Goal: Obtain resource: Download file/media

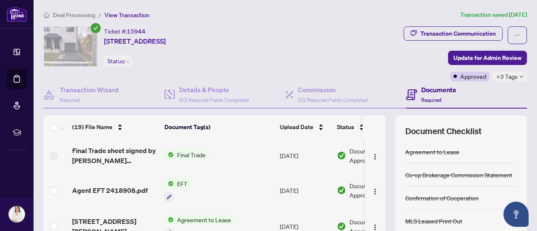
click at [91, 16] on span "Deal Processing" at bounding box center [74, 15] width 42 height 8
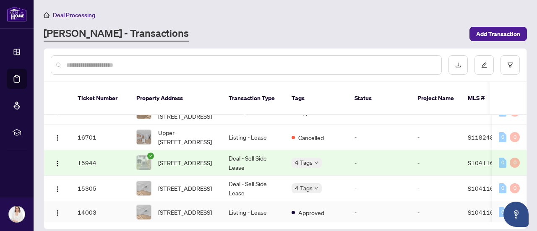
scroll to position [441, 0]
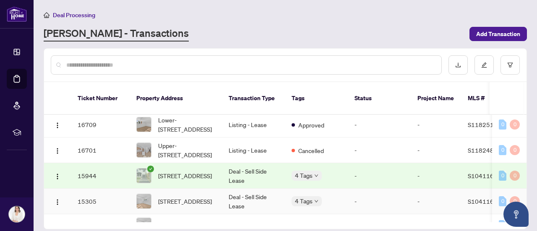
click at [240, 196] on td "Deal - Sell Side Lease" at bounding box center [253, 202] width 63 height 26
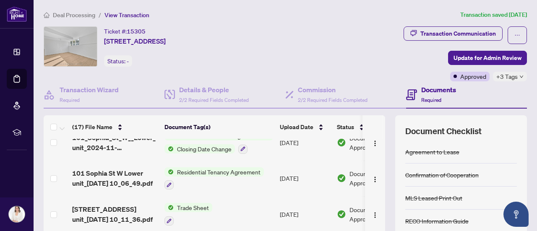
scroll to position [42, 0]
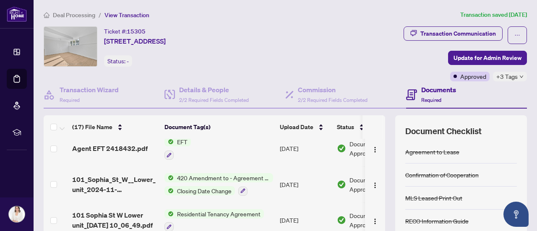
click at [199, 179] on span "420 Amendment to - Agreement to Lease - Residential" at bounding box center [224, 177] width 100 height 9
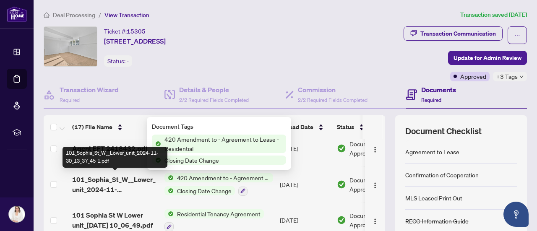
click at [75, 181] on span "101_Sophia_St_W__Lower_unit_2024-11-30_13_37_45 1.pdf" at bounding box center [115, 185] width 86 height 20
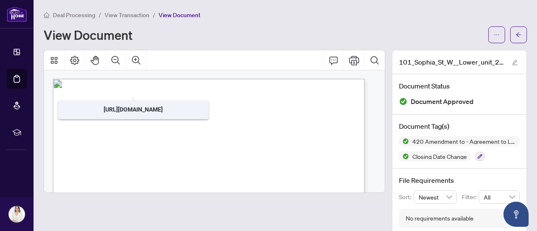
click at [117, 17] on span "View Transaction" at bounding box center [127, 15] width 45 height 8
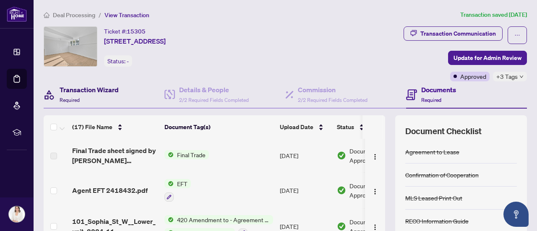
click at [74, 95] on div "Transaction Wizard Required" at bounding box center [89, 95] width 59 height 20
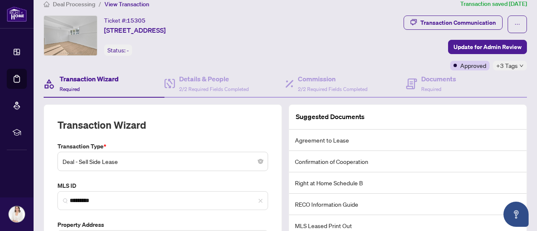
scroll to position [42, 0]
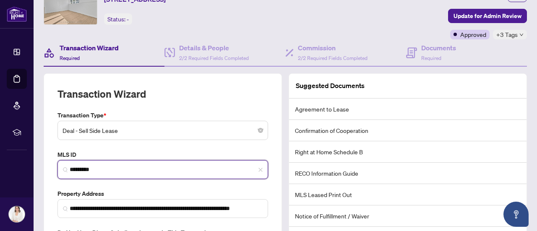
drag, startPoint x: 108, startPoint y: 169, endPoint x: 67, endPoint y: 169, distance: 41.2
click at [67, 169] on span "*********" at bounding box center [163, 169] width 211 height 19
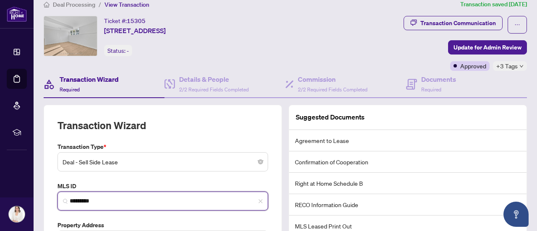
scroll to position [0, 0]
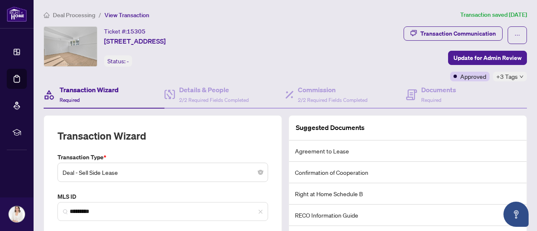
click at [79, 16] on span "Deal Processing" at bounding box center [74, 15] width 42 height 8
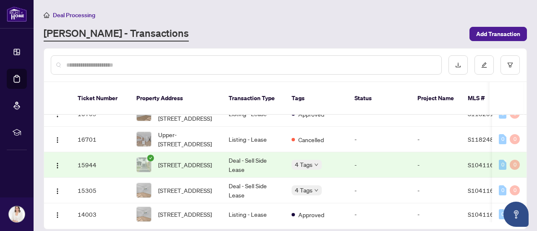
scroll to position [441, 0]
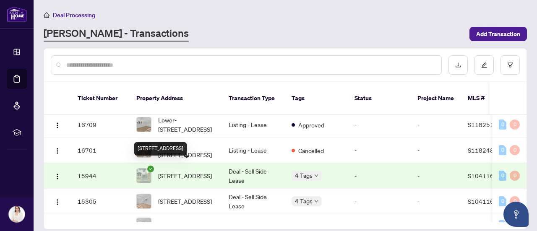
click at [198, 172] on span "[STREET_ADDRESS]" at bounding box center [185, 175] width 54 height 9
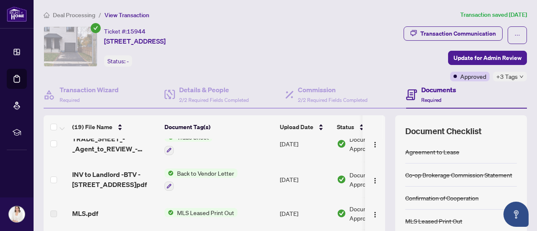
scroll to position [210, 0]
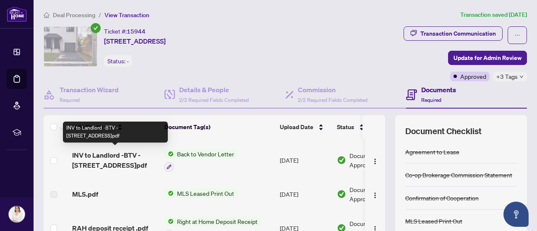
click at [123, 152] on span "INV to Landlord -BTV - [STREET_ADDRESS]pdf" at bounding box center [115, 160] width 86 height 20
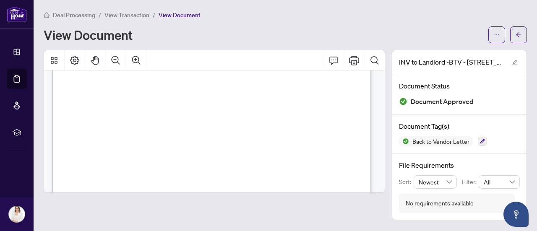
scroll to position [210, 0]
click at [500, 34] on button "button" at bounding box center [497, 34] width 17 height 17
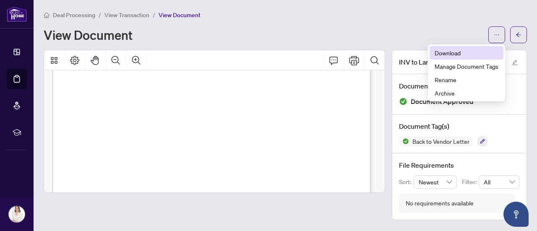
click at [457, 51] on span "Download" at bounding box center [467, 52] width 64 height 9
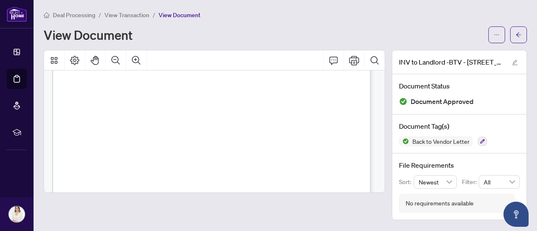
scroll to position [84, 0]
click at [93, 15] on span "Deal Processing" at bounding box center [74, 15] width 42 height 8
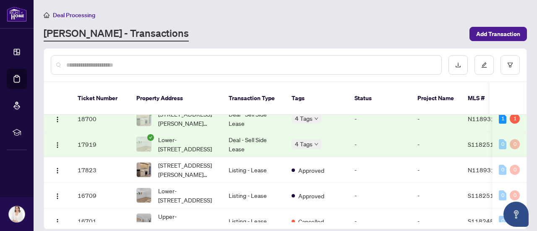
scroll to position [357, 0]
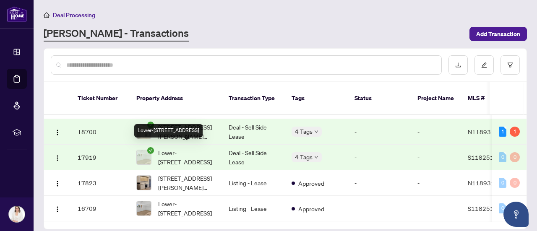
click at [200, 152] on span "Lower-97 Sophia St Barrie Ontario L4N 1J4 Canada, Barrie, Ontario L4N 1J4, Cana…" at bounding box center [186, 157] width 57 height 18
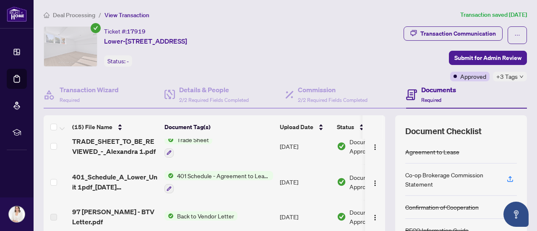
scroll to position [84, 0]
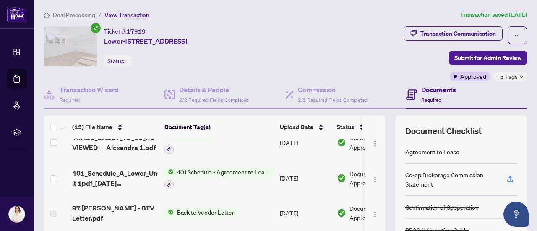
click at [188, 172] on span "401 Schedule - Agreement to Lease - Residential" at bounding box center [224, 172] width 100 height 9
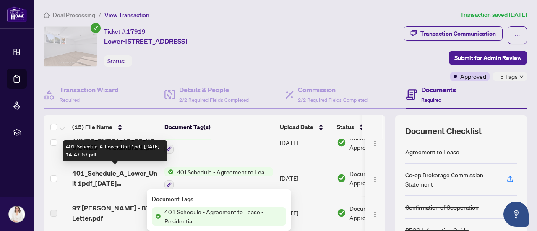
click at [110, 171] on span "401_Schedule_A_Lower_Unit 1pdf_2024-12-18 14_47_57.pdf" at bounding box center [115, 178] width 86 height 20
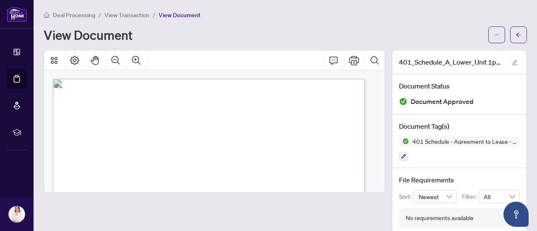
click at [134, 14] on span "View Transaction" at bounding box center [127, 15] width 45 height 8
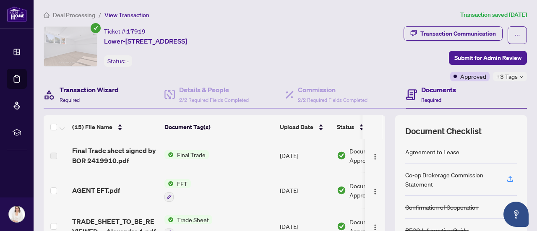
click at [95, 90] on h4 "Transaction Wizard" at bounding box center [89, 90] width 59 height 10
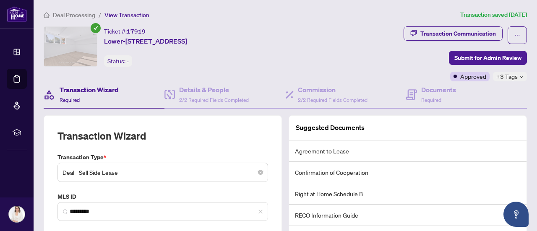
scroll to position [42, 0]
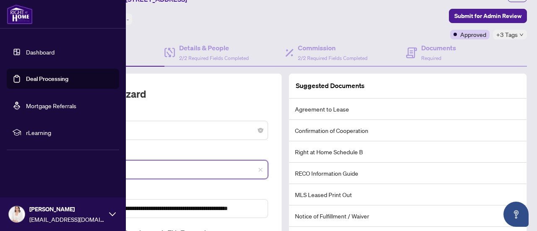
drag, startPoint x: 107, startPoint y: 168, endPoint x: 32, endPoint y: 169, distance: 74.3
click at [32, 169] on div "**********" at bounding box center [268, 115] width 537 height 231
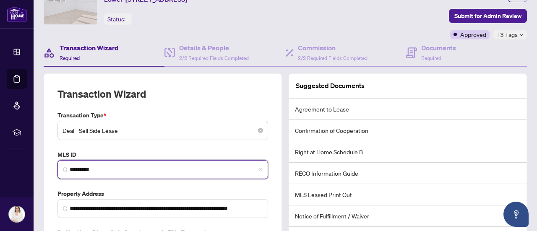
scroll to position [0, 0]
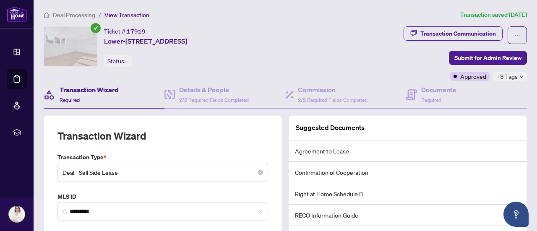
click at [78, 16] on span "Deal Processing" at bounding box center [74, 15] width 42 height 8
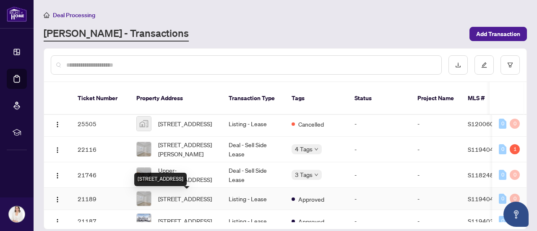
scroll to position [231, 0]
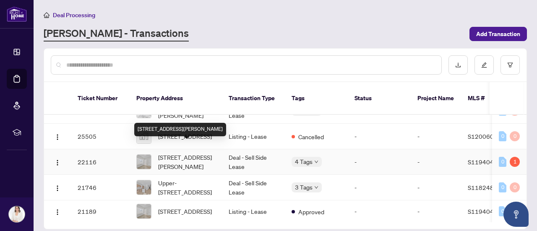
click at [172, 153] on span "1-99 Sophia St, Barrie, Ontario L4N 1J4, Canada" at bounding box center [186, 162] width 57 height 18
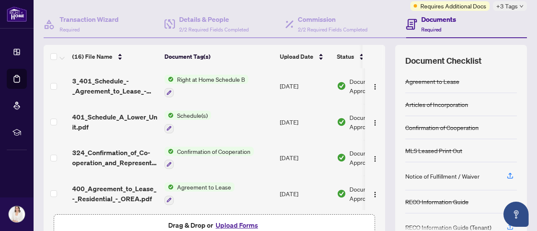
scroll to position [84, 0]
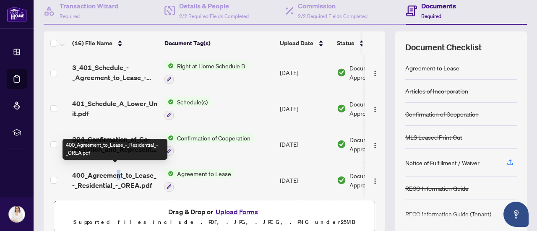
click at [118, 173] on span "400_Agreement_to_Lease_-_Residential_-_OREA.pdf" at bounding box center [115, 180] width 86 height 20
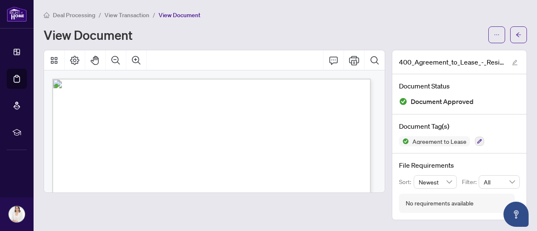
click at [132, 13] on span "View Transaction" at bounding box center [127, 15] width 45 height 8
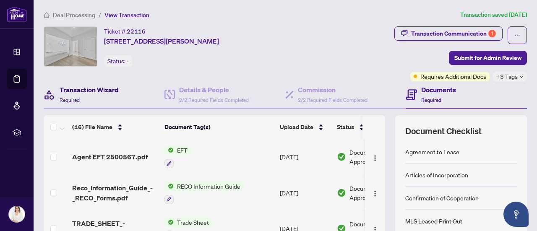
click at [103, 90] on h4 "Transaction Wizard" at bounding box center [89, 90] width 59 height 10
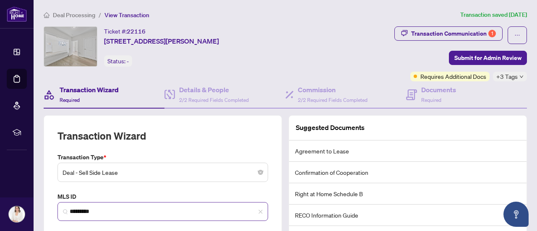
scroll to position [42, 0]
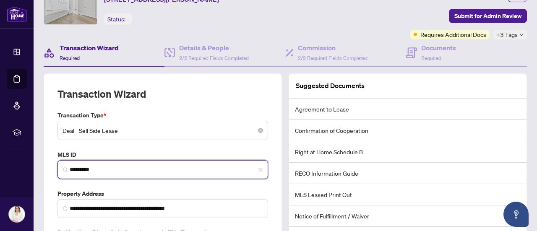
drag, startPoint x: 109, startPoint y: 170, endPoint x: 68, endPoint y: 170, distance: 40.7
click at [68, 170] on span "*********" at bounding box center [163, 169] width 211 height 19
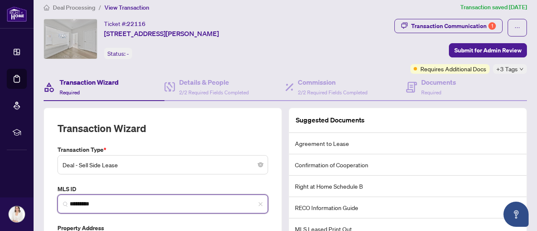
scroll to position [0, 0]
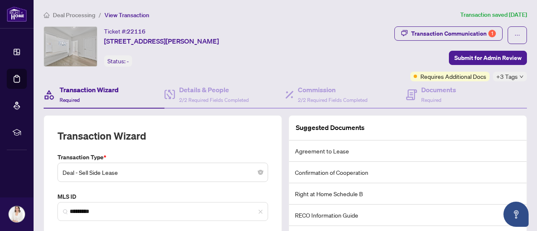
click at [93, 17] on span "Deal Processing" at bounding box center [74, 15] width 42 height 8
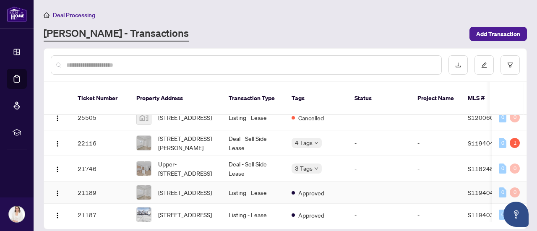
scroll to position [231, 0]
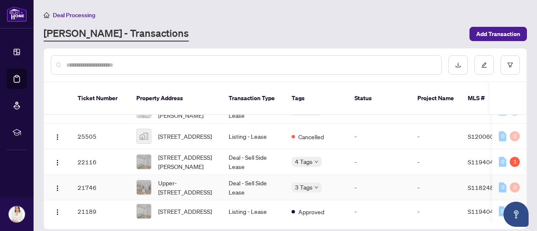
click at [236, 175] on td "Deal - Sell Side Lease" at bounding box center [253, 188] width 63 height 26
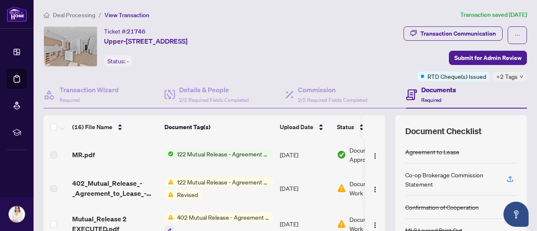
scroll to position [42, 0]
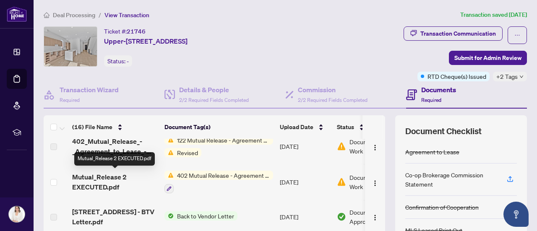
click at [121, 178] on span "Mutual_Release 2 EXECUTED.pdf" at bounding box center [115, 182] width 86 height 20
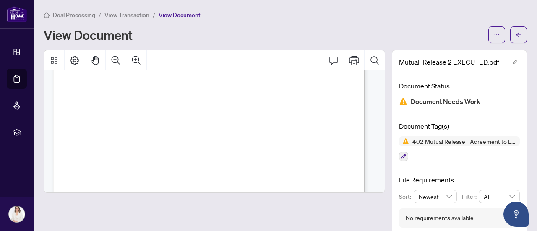
scroll to position [126, 0]
click at [139, 13] on span "View Transaction" at bounding box center [127, 15] width 45 height 8
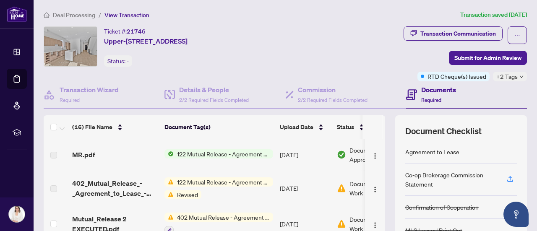
scroll to position [42, 0]
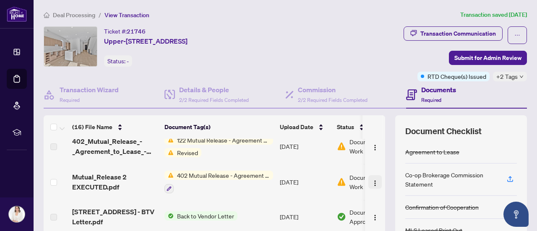
click at [372, 180] on img "button" at bounding box center [375, 183] width 7 height 7
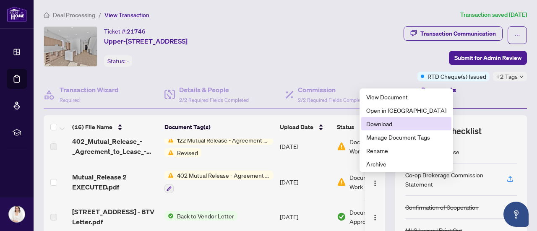
click at [380, 125] on span "Download" at bounding box center [407, 123] width 80 height 9
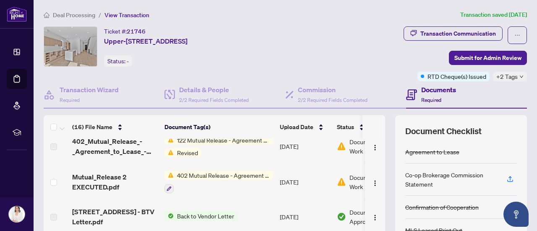
click at [88, 13] on span "Deal Processing" at bounding box center [74, 15] width 42 height 8
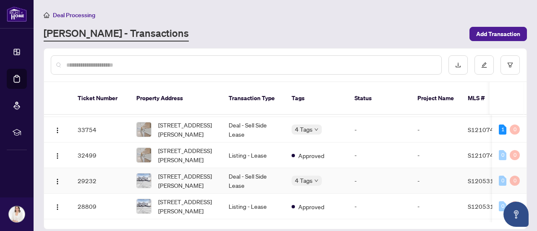
scroll to position [126, 0]
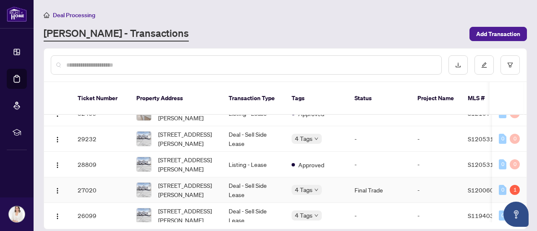
click at [262, 178] on td "Deal - Sell Side Lease" at bounding box center [253, 191] width 63 height 26
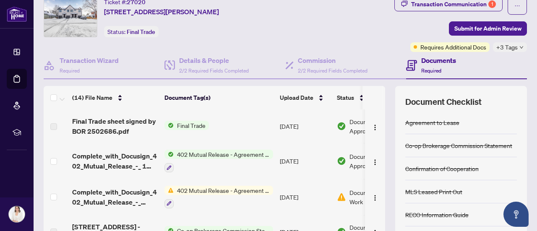
scroll to position [42, 0]
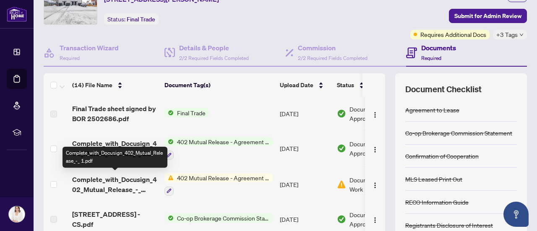
click at [128, 181] on span "Complete_with_Docusign_402_Mutual_Release_-_ 1.pdf" at bounding box center [115, 185] width 86 height 20
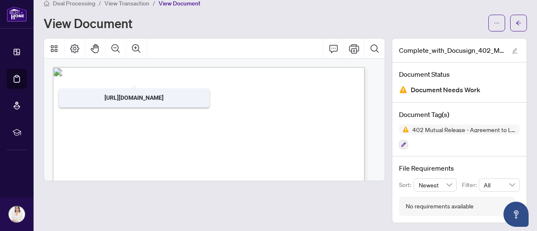
click at [147, 5] on span "View Transaction" at bounding box center [127, 4] width 45 height 8
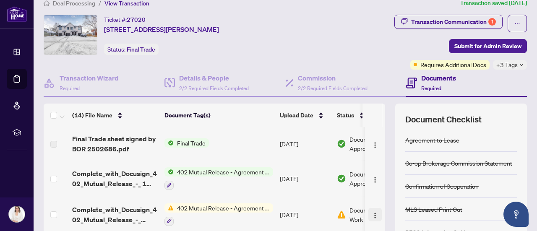
click at [372, 210] on span "button" at bounding box center [375, 214] width 7 height 9
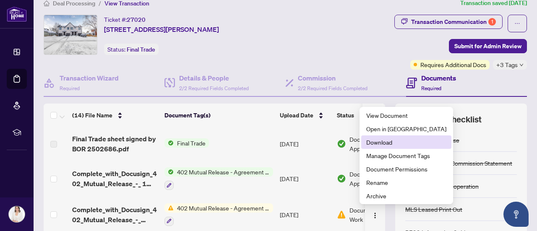
click at [381, 142] on span "Download" at bounding box center [407, 142] width 80 height 9
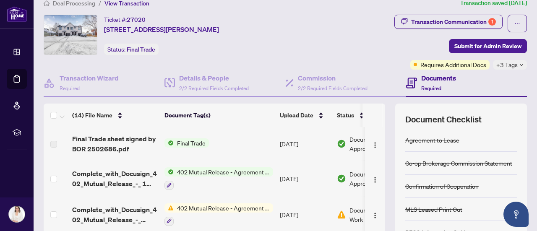
click at [83, 2] on span "Deal Processing" at bounding box center [74, 4] width 42 height 8
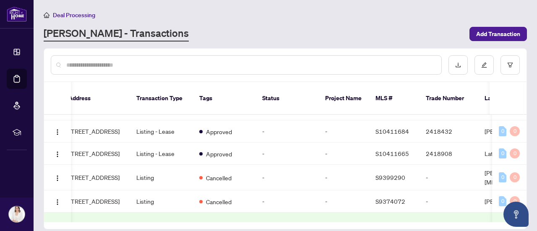
scroll to position [0, 90]
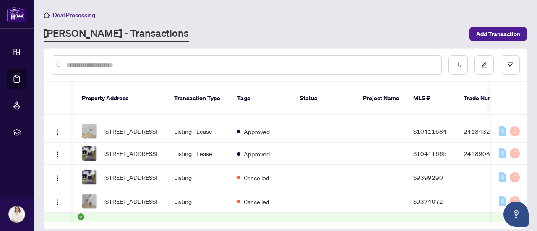
drag, startPoint x: 209, startPoint y: 212, endPoint x: 216, endPoint y: 212, distance: 6.7
click at [216, 212] on div "45767 5303-225 Commerce St, Vaughan, Ontario L4K 0R1, Canada Deal - Sell Side L…" at bounding box center [285, 168] width 483 height 107
